Goal: Information Seeking & Learning: Learn about a topic

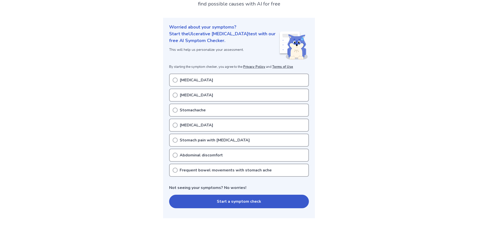
scroll to position [42, 0]
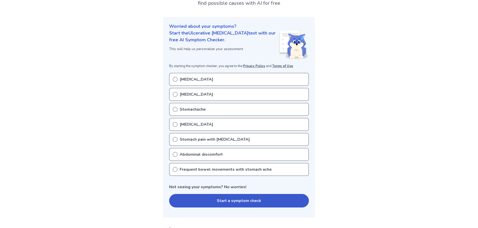
click at [193, 83] on div "[MEDICAL_DATA]" at bounding box center [239, 79] width 140 height 13
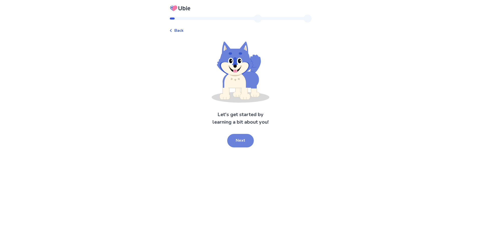
click at [237, 136] on button "Next" at bounding box center [240, 141] width 27 height 14
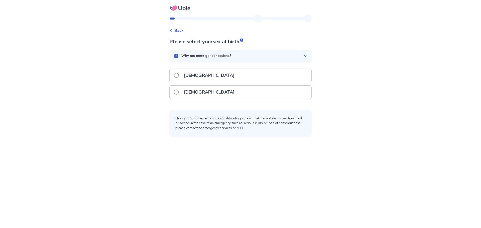
click at [222, 75] on div "[DEMOGRAPHIC_DATA]" at bounding box center [240, 75] width 141 height 13
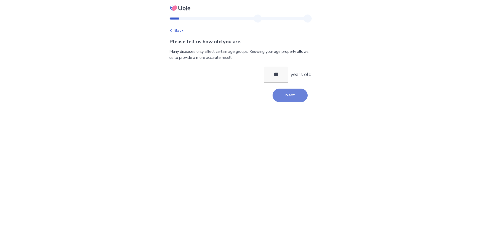
type input "**"
click at [285, 93] on button "Next" at bounding box center [290, 96] width 35 height 14
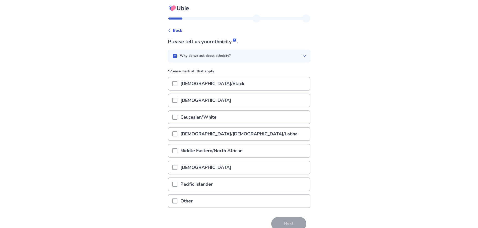
click at [215, 122] on p "Caucasian/White" at bounding box center [198, 117] width 42 height 13
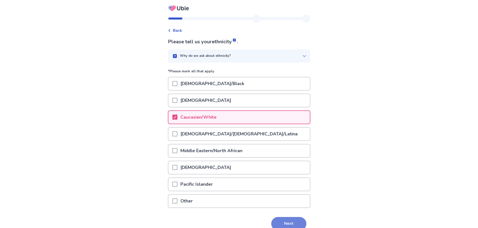
click at [284, 220] on button "Next" at bounding box center [288, 224] width 35 height 14
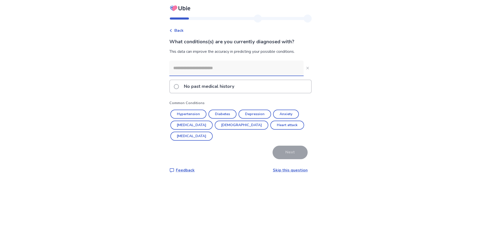
click at [352, 68] on div "Back What conditions(s) are you currently diagnosed with? This data can improve…" at bounding box center [240, 114] width 481 height 228
click at [244, 91] on div "No past medical history" at bounding box center [240, 86] width 141 height 13
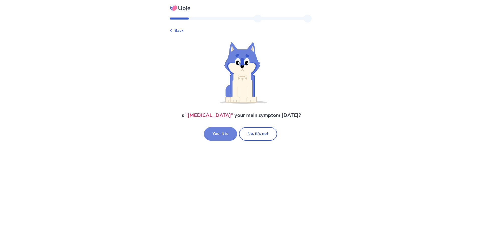
click at [225, 134] on button "Yes, it is" at bounding box center [220, 134] width 33 height 14
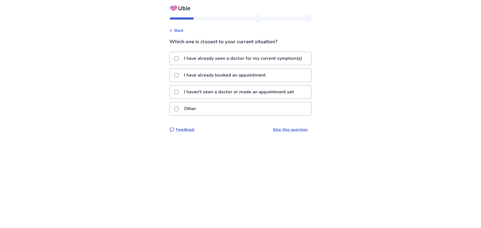
click at [210, 95] on p "I haven't seen a doctor or made an appointment yet" at bounding box center [239, 92] width 116 height 13
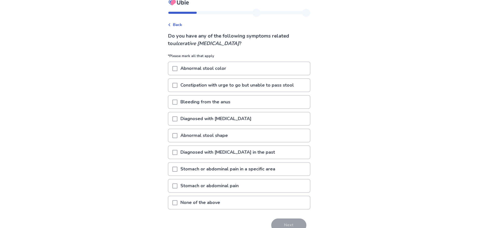
scroll to position [32, 0]
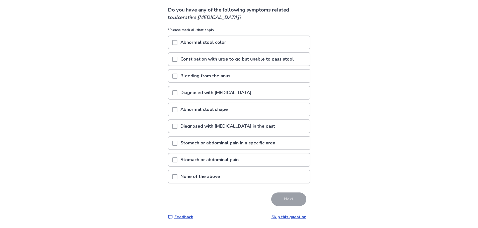
click at [177, 143] on span at bounding box center [174, 143] width 5 height 5
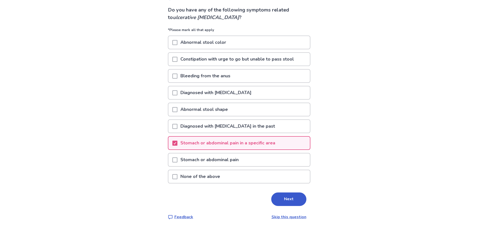
click at [177, 160] on span at bounding box center [174, 160] width 5 height 5
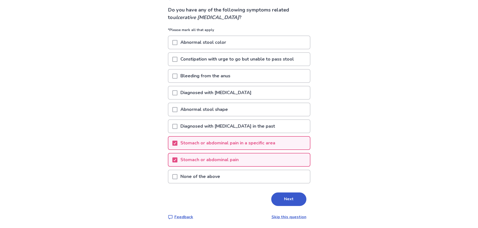
click at [177, 112] on span at bounding box center [174, 109] width 5 height 5
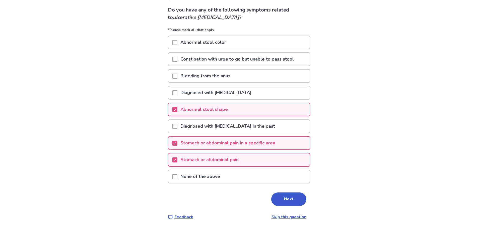
click at [177, 42] on span at bounding box center [174, 42] width 5 height 5
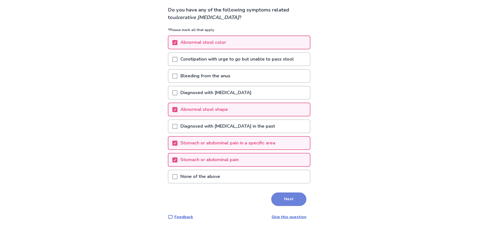
click at [296, 199] on button "Next" at bounding box center [288, 200] width 35 height 14
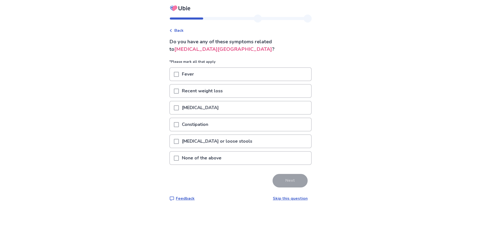
click at [182, 139] on p "[MEDICAL_DATA] or loose stools" at bounding box center [217, 141] width 76 height 13
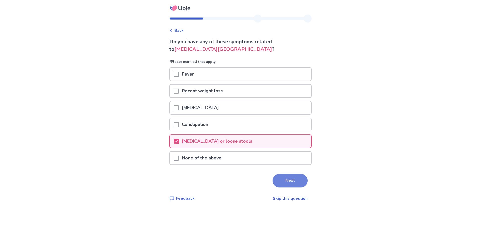
click at [281, 178] on button "Next" at bounding box center [290, 181] width 35 height 14
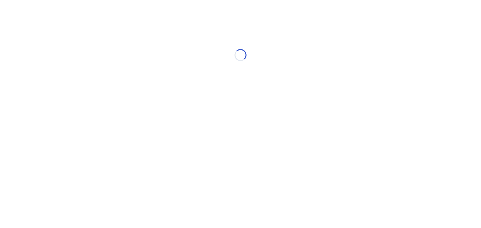
select select "*"
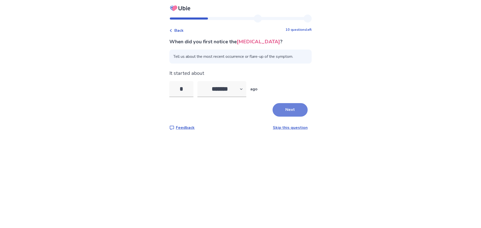
type input "*"
click at [282, 109] on button "Next" at bounding box center [290, 110] width 35 height 14
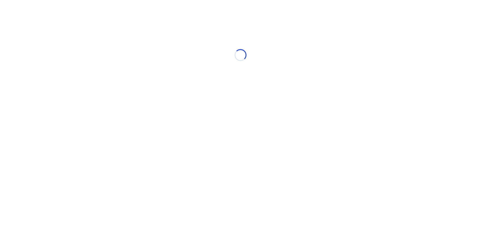
select select "*"
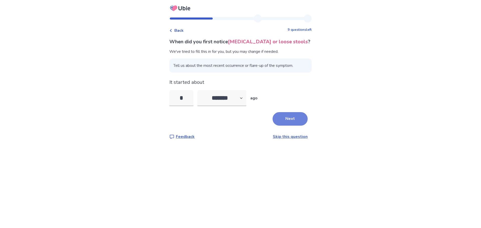
click at [296, 115] on button "Next" at bounding box center [290, 119] width 35 height 14
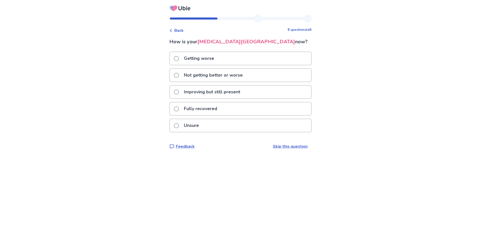
click at [221, 91] on p "Improving but still present" at bounding box center [212, 92] width 62 height 13
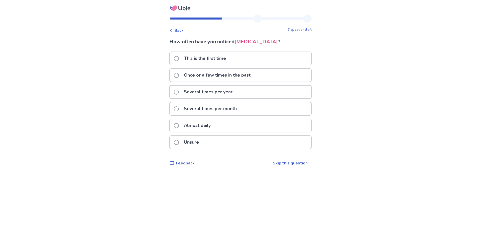
click at [238, 60] on div "This is the first time" at bounding box center [240, 58] width 141 height 13
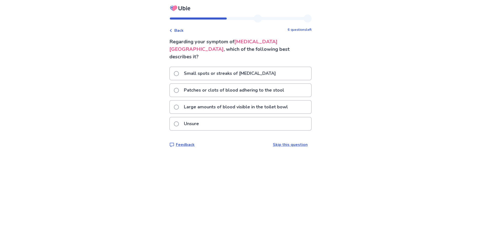
click at [159, 33] on div "Back 6 questions left Regarding your symptom of [MEDICAL_DATA][GEOGRAPHIC_DATA]…" at bounding box center [240, 114] width 481 height 228
click at [219, 84] on p "Patches or clots of blood adhering to the stool" at bounding box center [234, 90] width 106 height 13
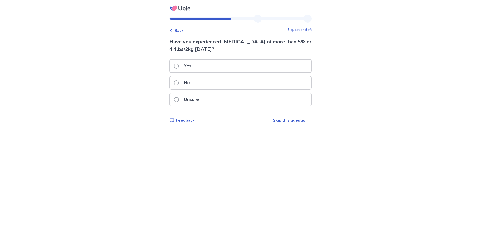
click at [200, 83] on div "No" at bounding box center [240, 82] width 141 height 13
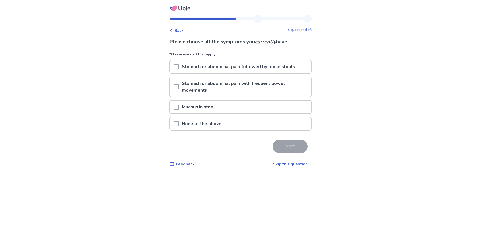
click at [178, 67] on span at bounding box center [176, 66] width 5 height 5
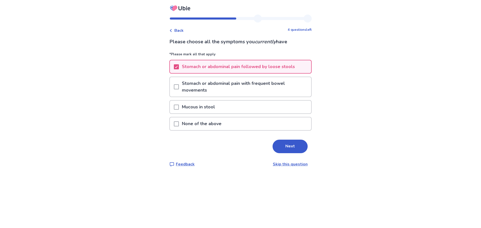
click at [178, 82] on div at bounding box center [176, 87] width 5 height 20
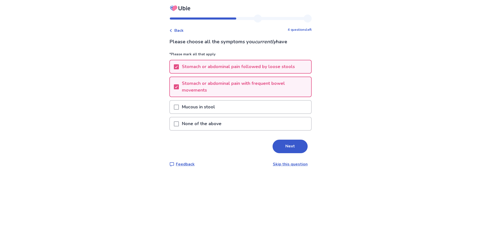
click at [178, 105] on span at bounding box center [176, 107] width 5 height 5
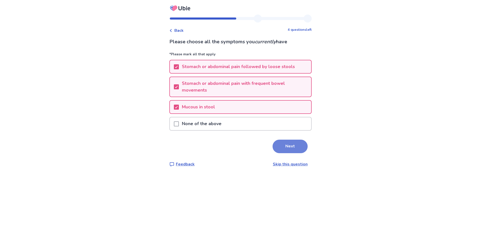
click at [280, 146] on button "Next" at bounding box center [290, 147] width 35 height 14
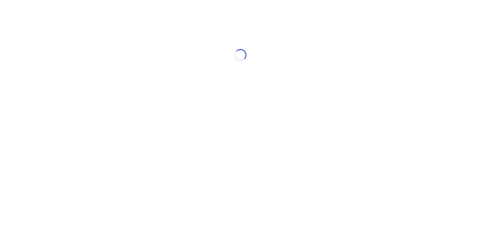
select select "*"
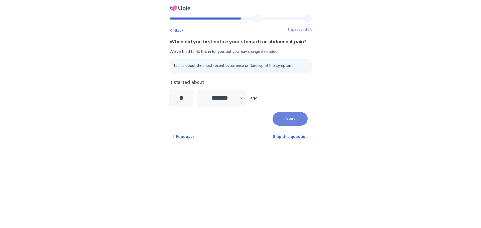
click at [285, 126] on button "Next" at bounding box center [290, 119] width 35 height 14
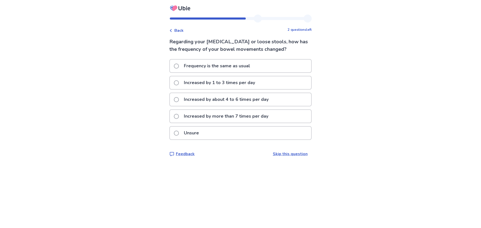
click at [213, 86] on p "Increased by 1 to 3 times per day" at bounding box center [219, 82] width 77 height 13
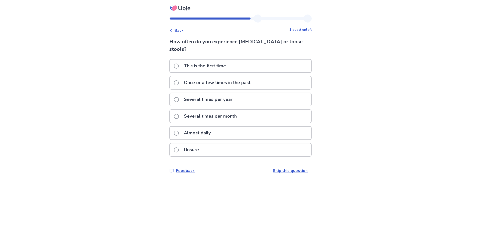
click at [218, 112] on p "Several times per month" at bounding box center [210, 116] width 59 height 13
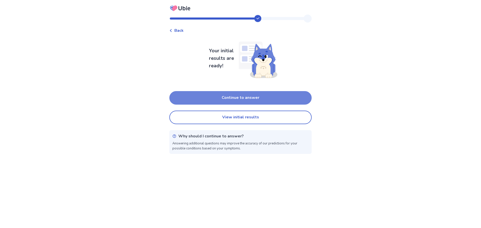
click at [244, 98] on button "Continue to answer" at bounding box center [240, 98] width 142 height 14
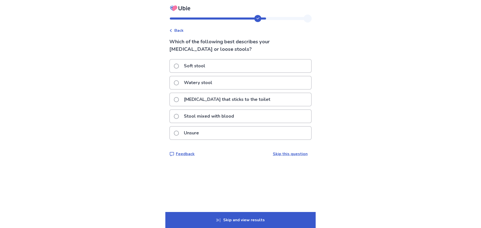
click at [203, 96] on p "[MEDICAL_DATA] that sticks to the toilet" at bounding box center [227, 99] width 93 height 13
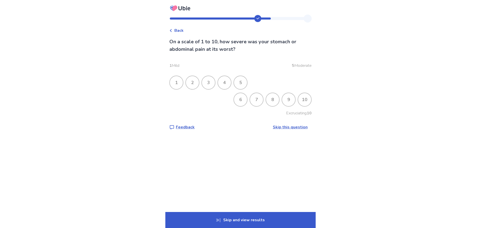
click at [225, 83] on div "4" at bounding box center [224, 82] width 13 height 13
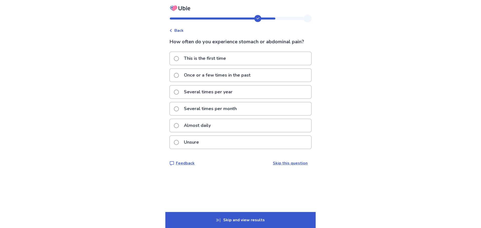
click at [217, 97] on p "Several times per year" at bounding box center [208, 92] width 55 height 13
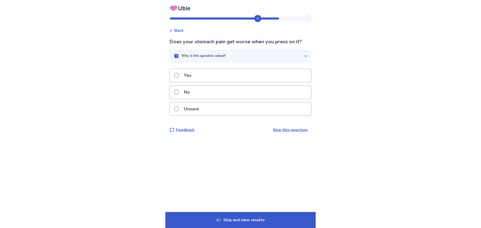
click at [195, 75] on p "Yes" at bounding box center [188, 75] width 14 height 13
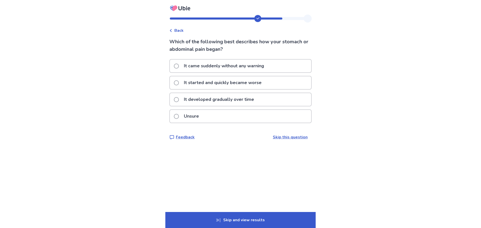
click at [228, 64] on p "It came suddenly without any warning" at bounding box center [224, 66] width 86 height 13
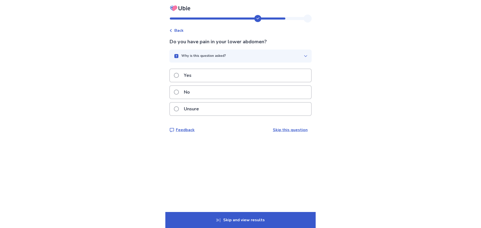
click at [212, 80] on div "Yes" at bounding box center [240, 75] width 141 height 13
click at [201, 75] on div "Yes" at bounding box center [240, 75] width 141 height 13
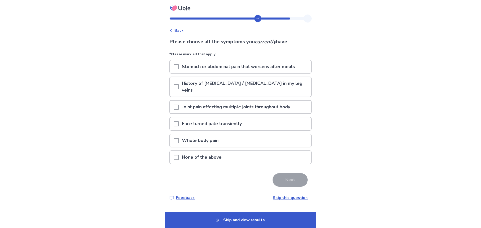
click at [256, 161] on div "None of the above" at bounding box center [240, 157] width 141 height 13
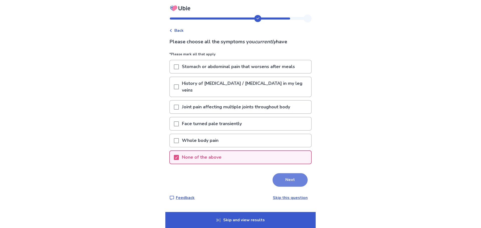
click at [284, 177] on button "Next" at bounding box center [290, 181] width 35 height 14
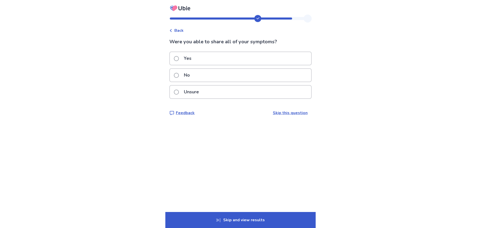
click at [245, 59] on div "Yes" at bounding box center [240, 58] width 141 height 13
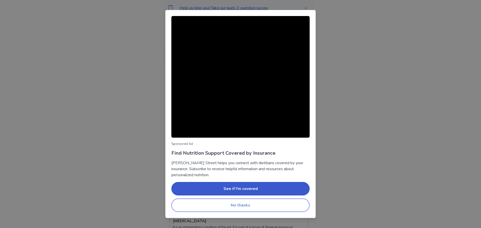
click at [282, 206] on button "No thanks" at bounding box center [241, 206] width 138 height 14
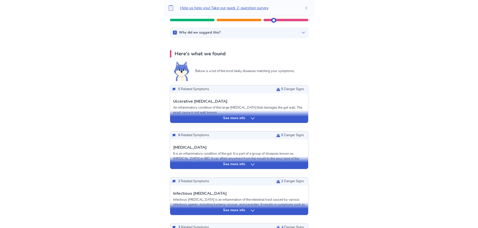
scroll to position [79, 0]
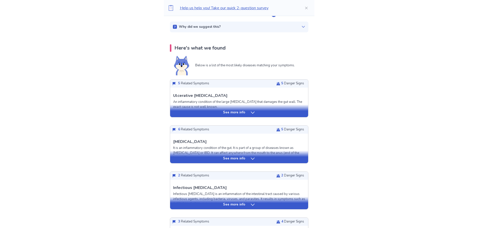
click at [246, 159] on div "See more info" at bounding box center [239, 158] width 138 height 5
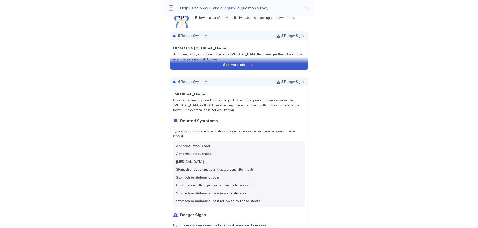
scroll to position [137, 0]
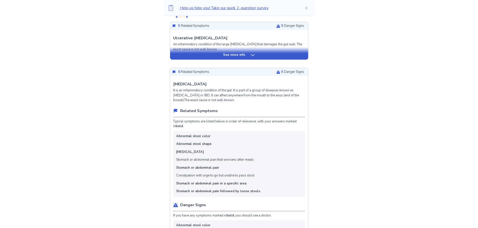
click at [247, 54] on div "See more info" at bounding box center [239, 55] width 138 height 5
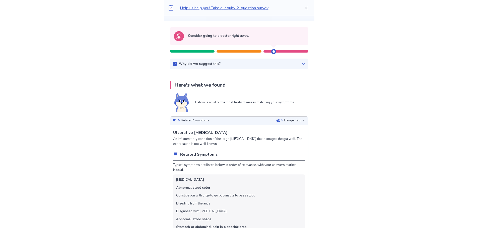
scroll to position [0, 0]
